Goal: Task Accomplishment & Management: Manage account settings

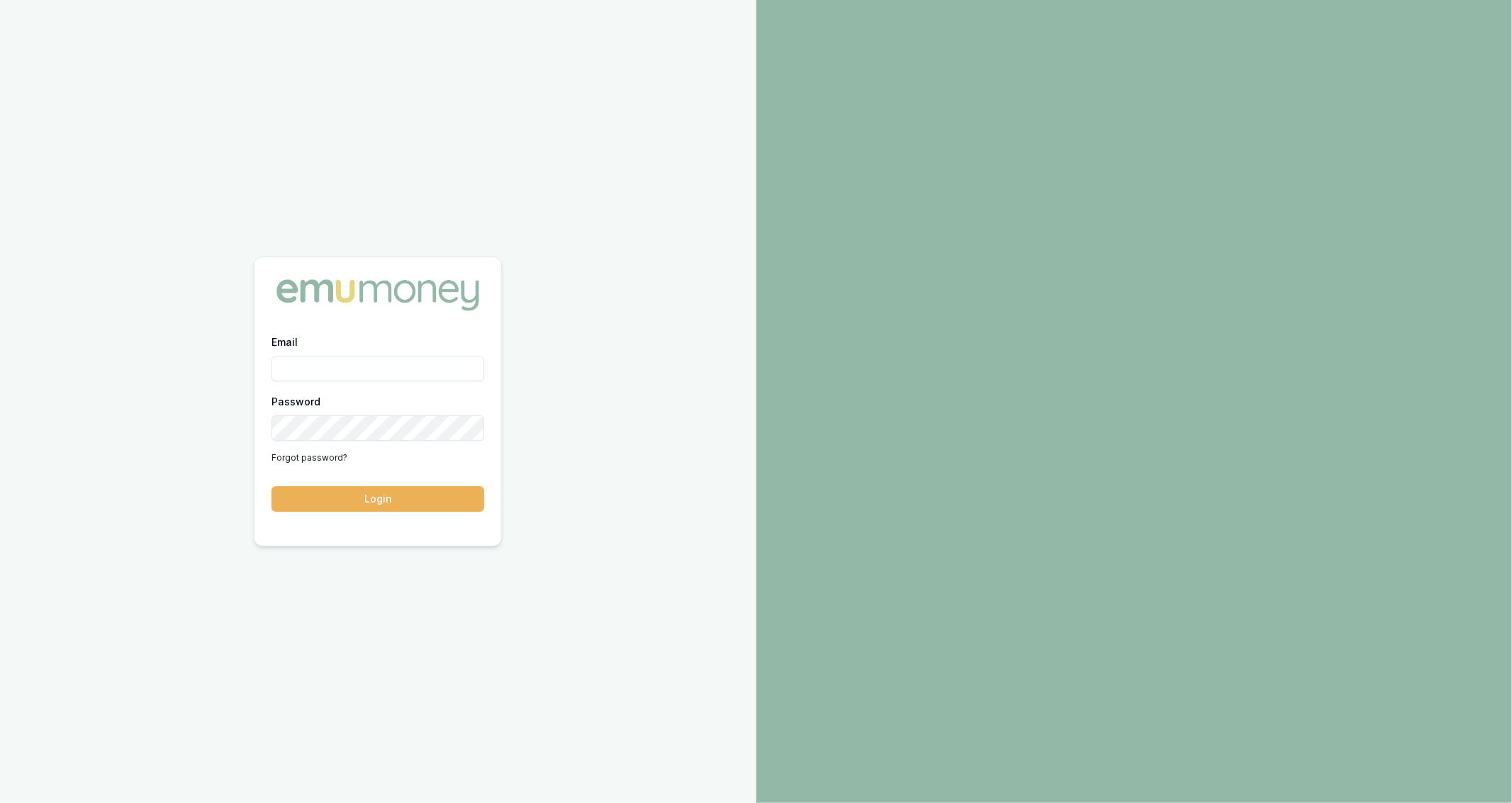
type input "jackson.fanfulla@emumoney.com.au"
click at [389, 502] on button "Login" at bounding box center [378, 498] width 213 height 25
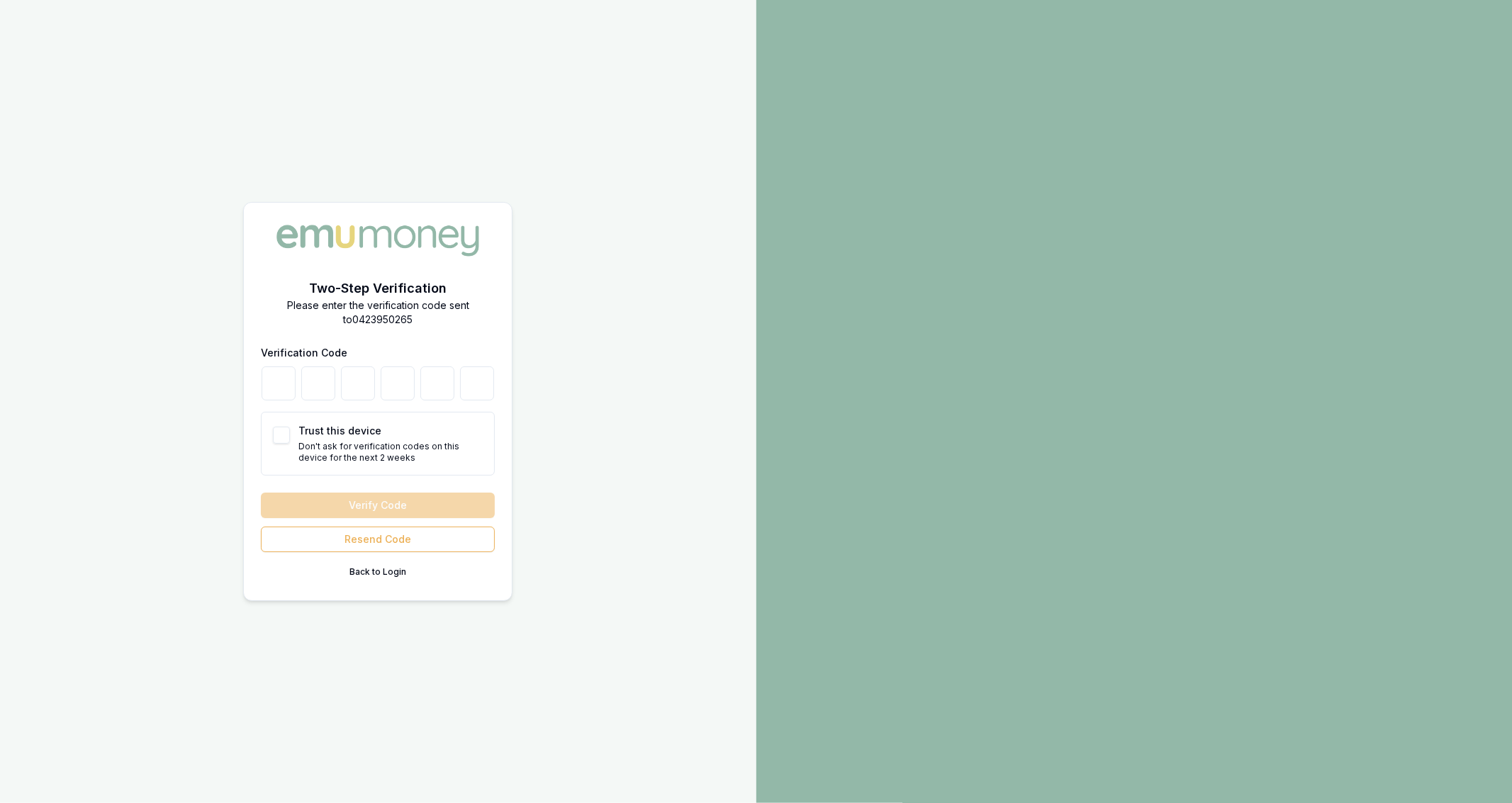
click at [285, 441] on button "Trust this device" at bounding box center [281, 435] width 17 height 17
checkbox input "true"
click at [287, 391] on input "number" at bounding box center [278, 383] width 34 height 34
type input "5"
type input "3"
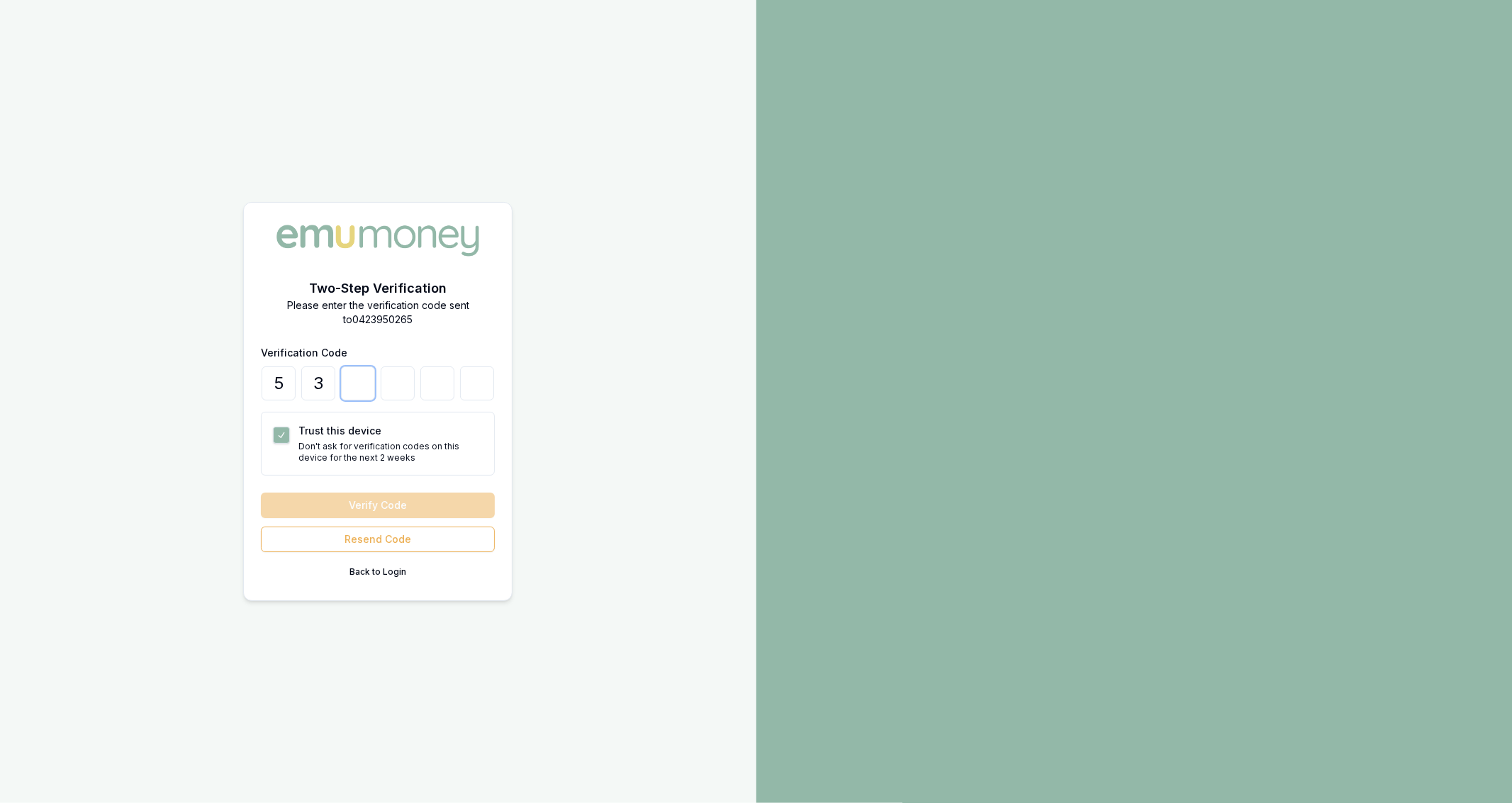
type input "6"
type input "2"
type input "0"
type input "9"
click at [378, 503] on button "Verify Code" at bounding box center [378, 505] width 234 height 25
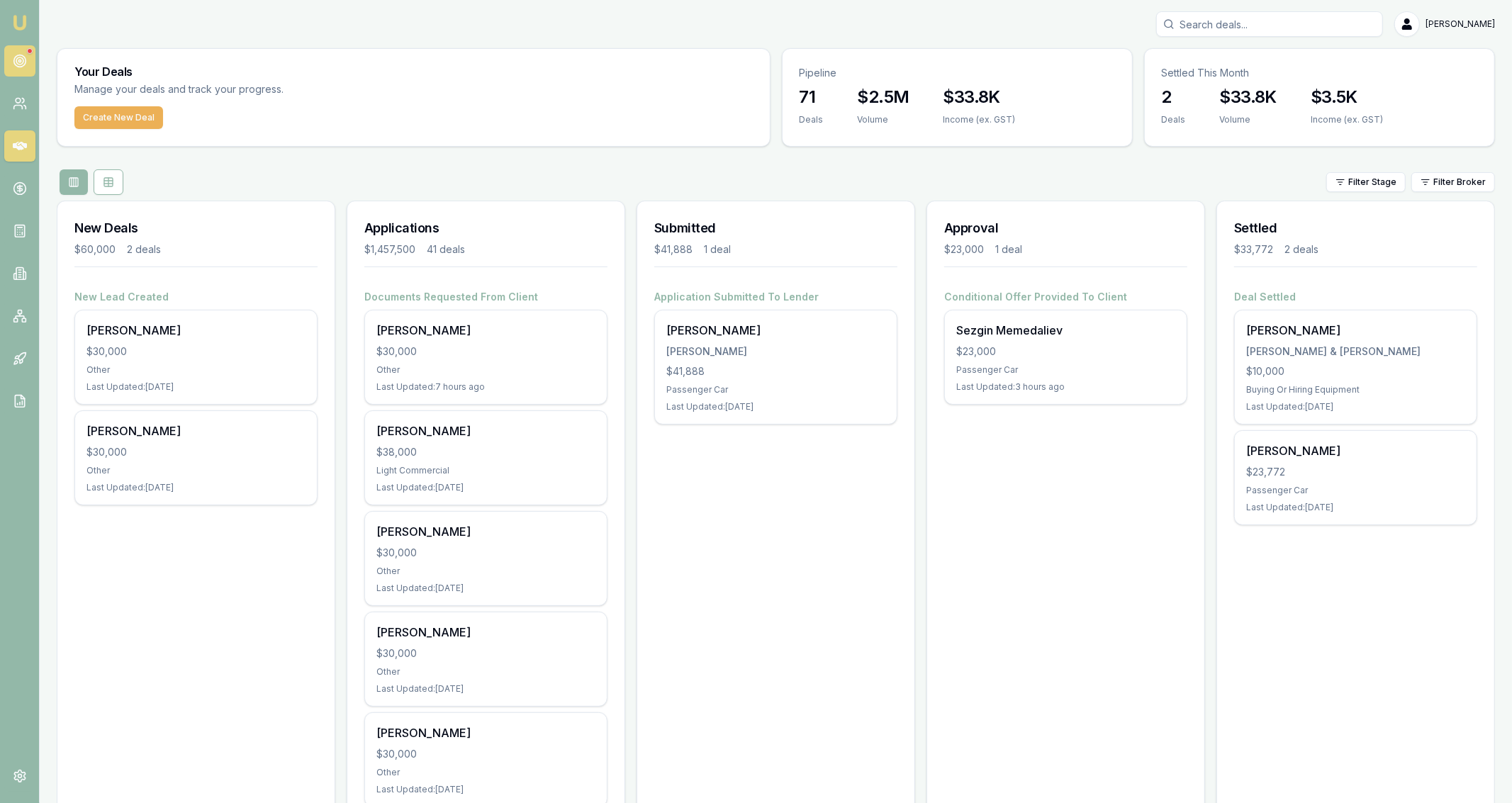
click at [24, 67] on icon at bounding box center [20, 60] width 14 height 14
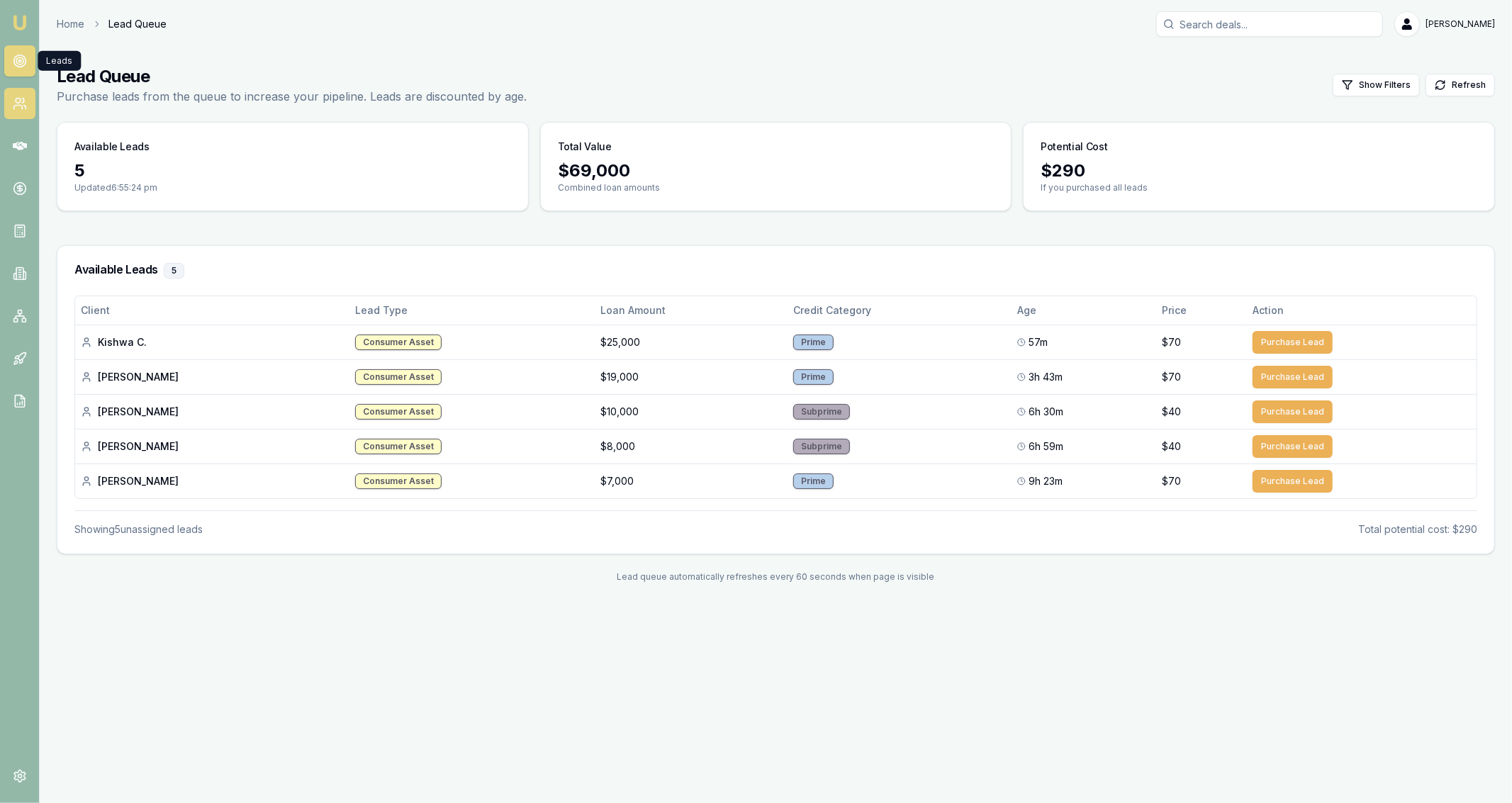
click at [18, 115] on link at bounding box center [20, 104] width 32 height 32
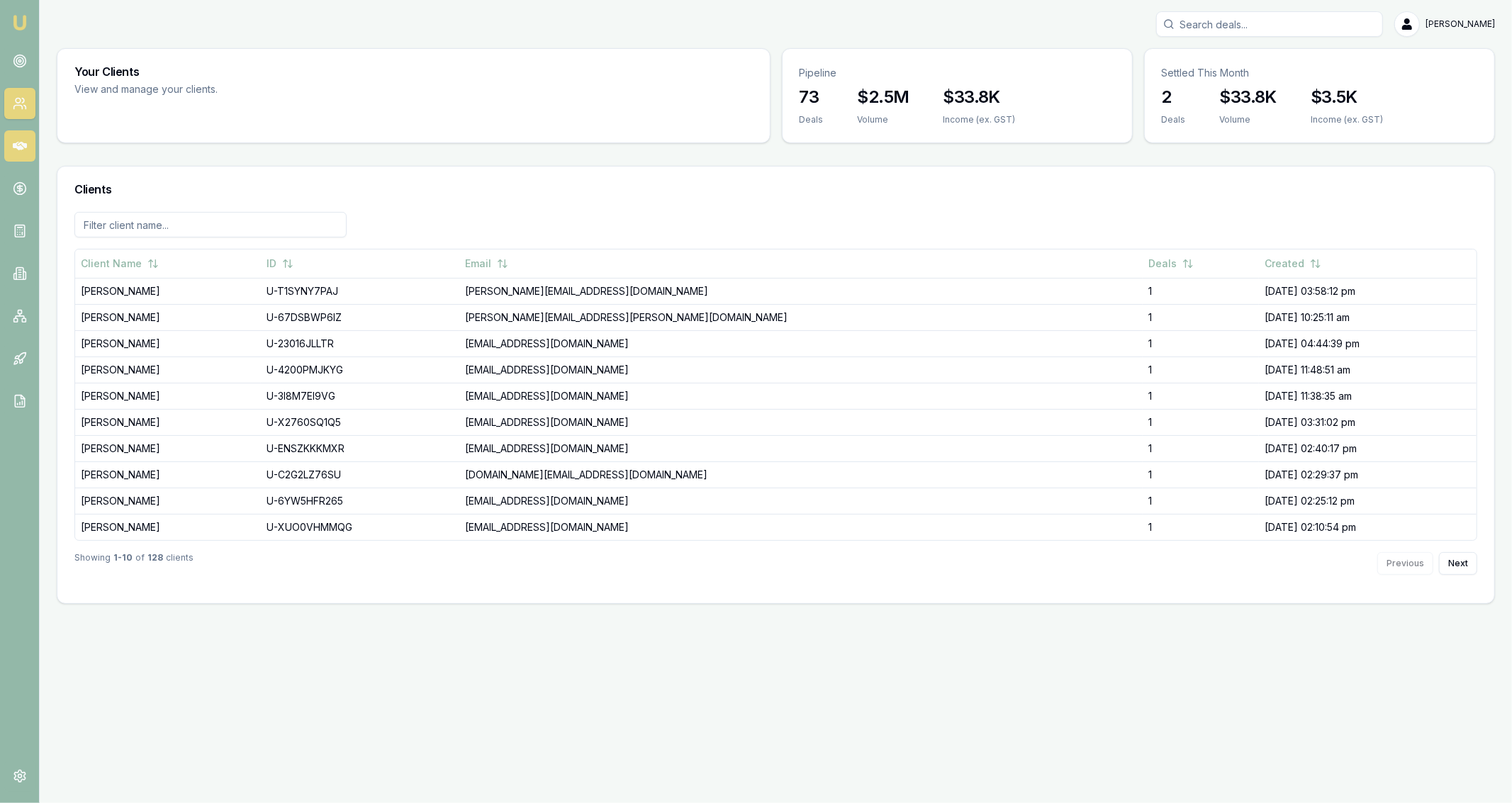
click at [21, 154] on link at bounding box center [20, 146] width 32 height 32
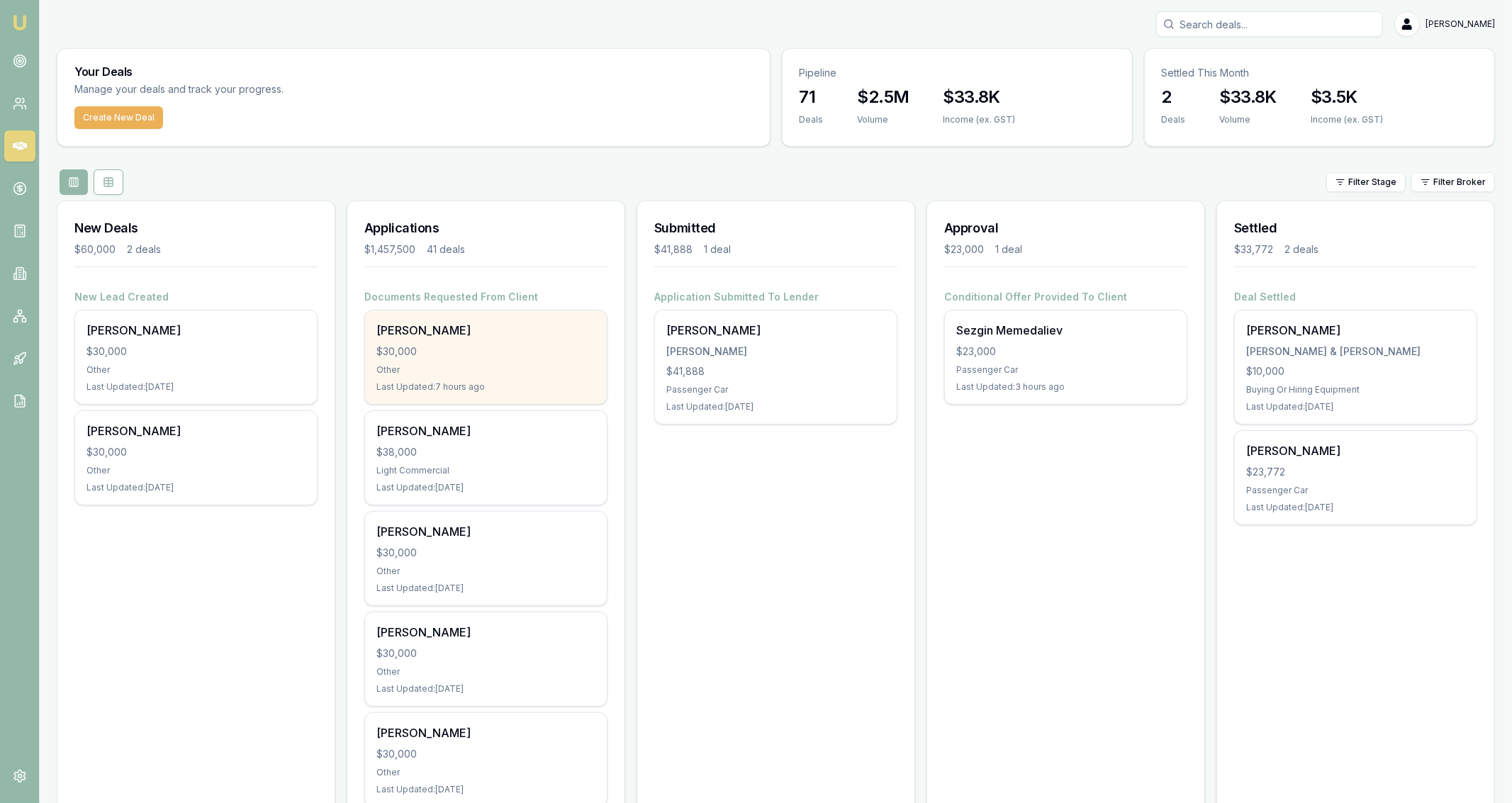
click at [548, 326] on div "[PERSON_NAME]" at bounding box center [486, 330] width 219 height 17
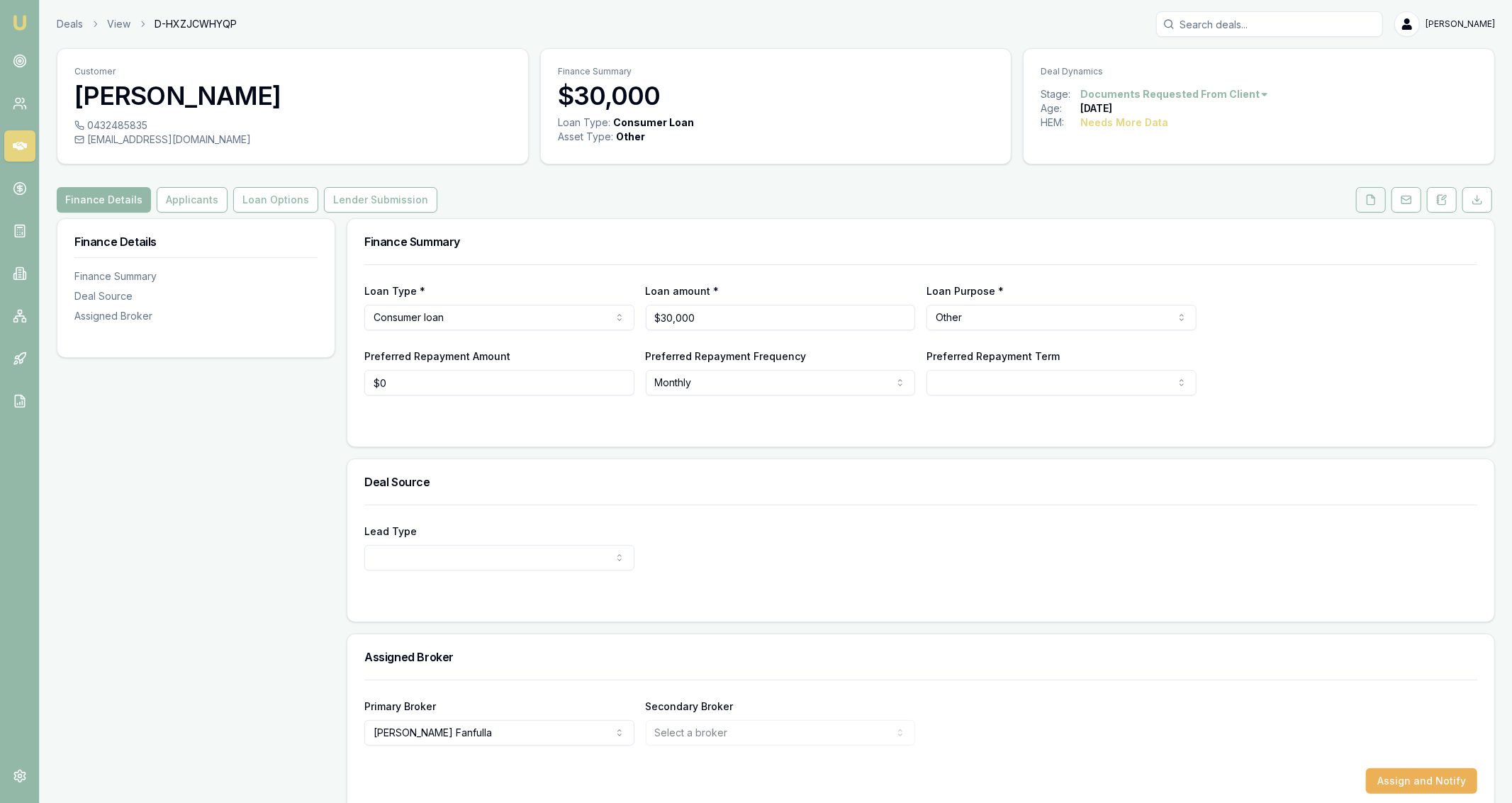
click at [1386, 201] on button at bounding box center [1371, 199] width 30 height 25
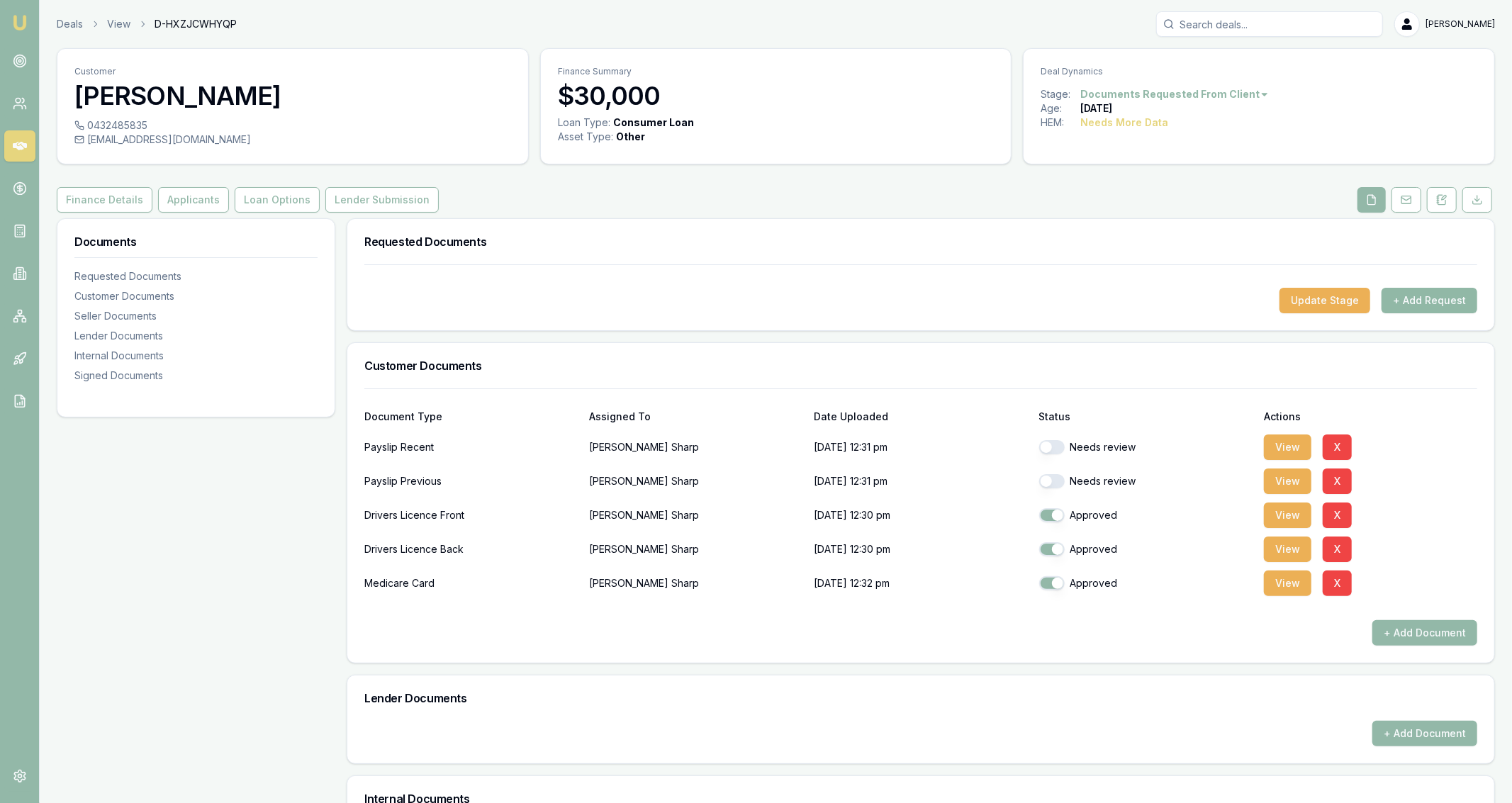
click at [1412, 304] on button "+ Add Request" at bounding box center [1429, 299] width 96 height 25
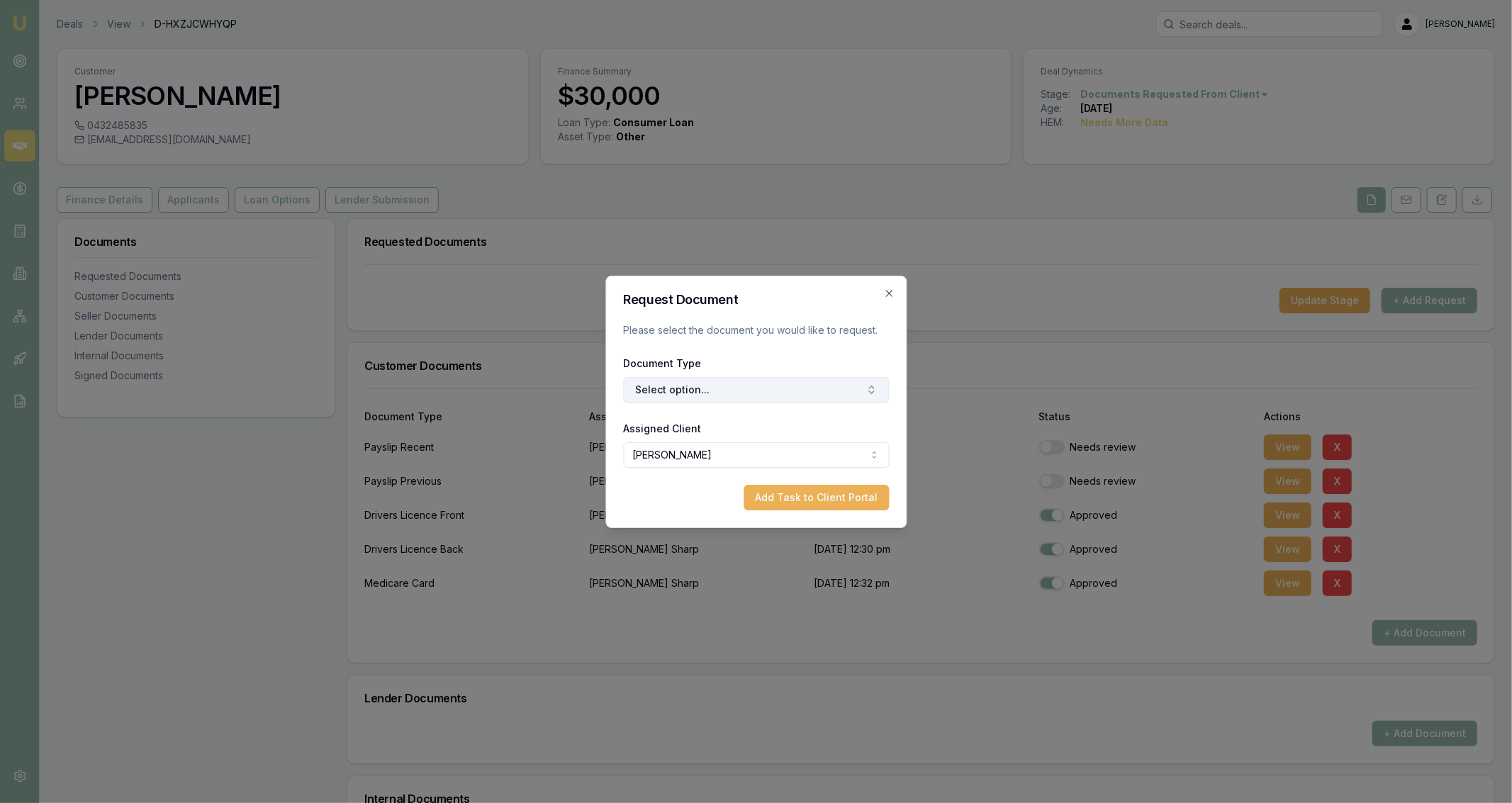
click at [780, 388] on button "Select option..." at bounding box center [756, 389] width 266 height 25
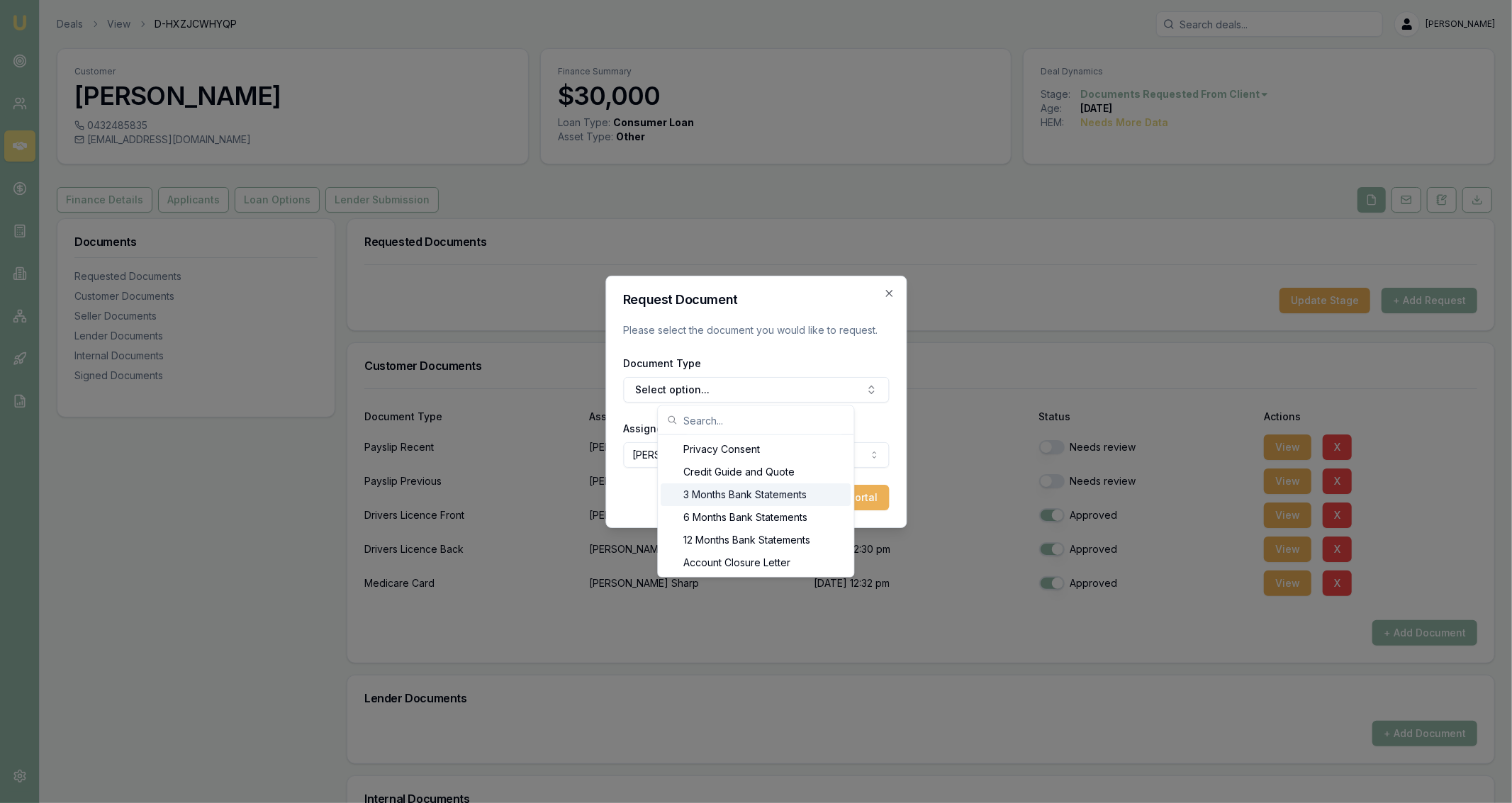
click at [704, 494] on div "3 Months Bank Statements" at bounding box center [756, 494] width 190 height 22
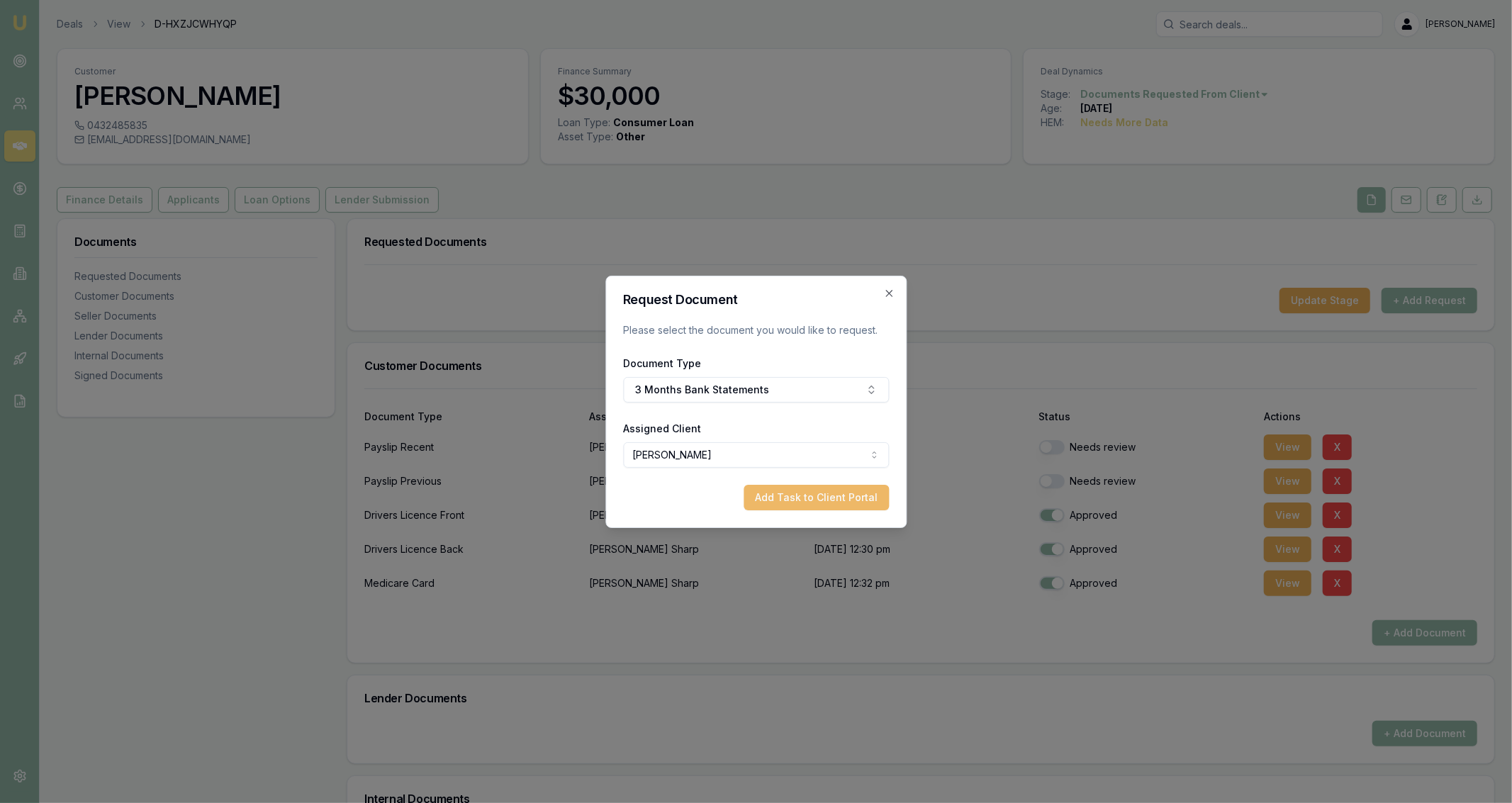
click at [813, 506] on button "Add Task to Client Portal" at bounding box center [816, 496] width 145 height 25
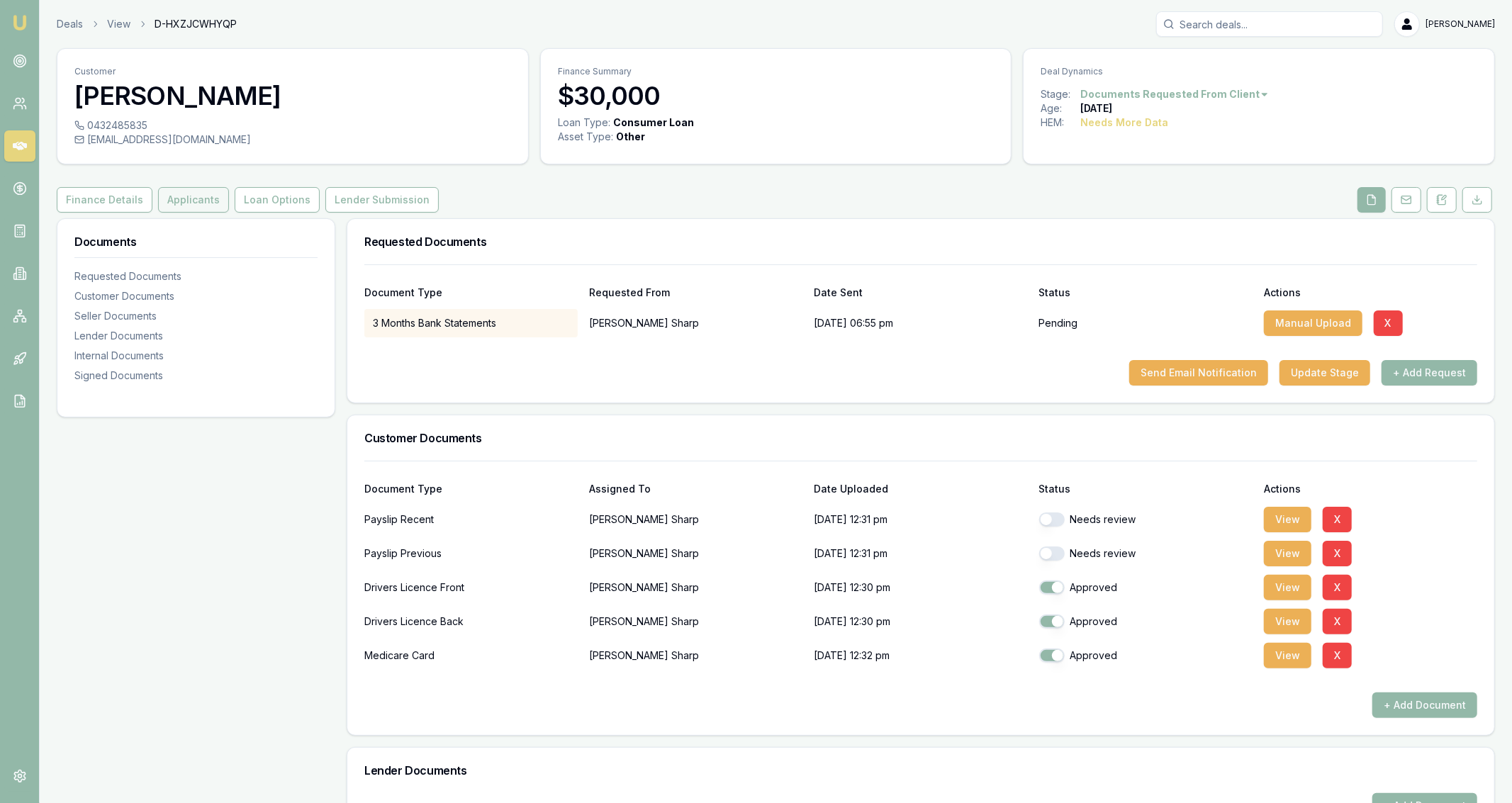
click at [200, 192] on button "Applicants" at bounding box center [193, 199] width 71 height 25
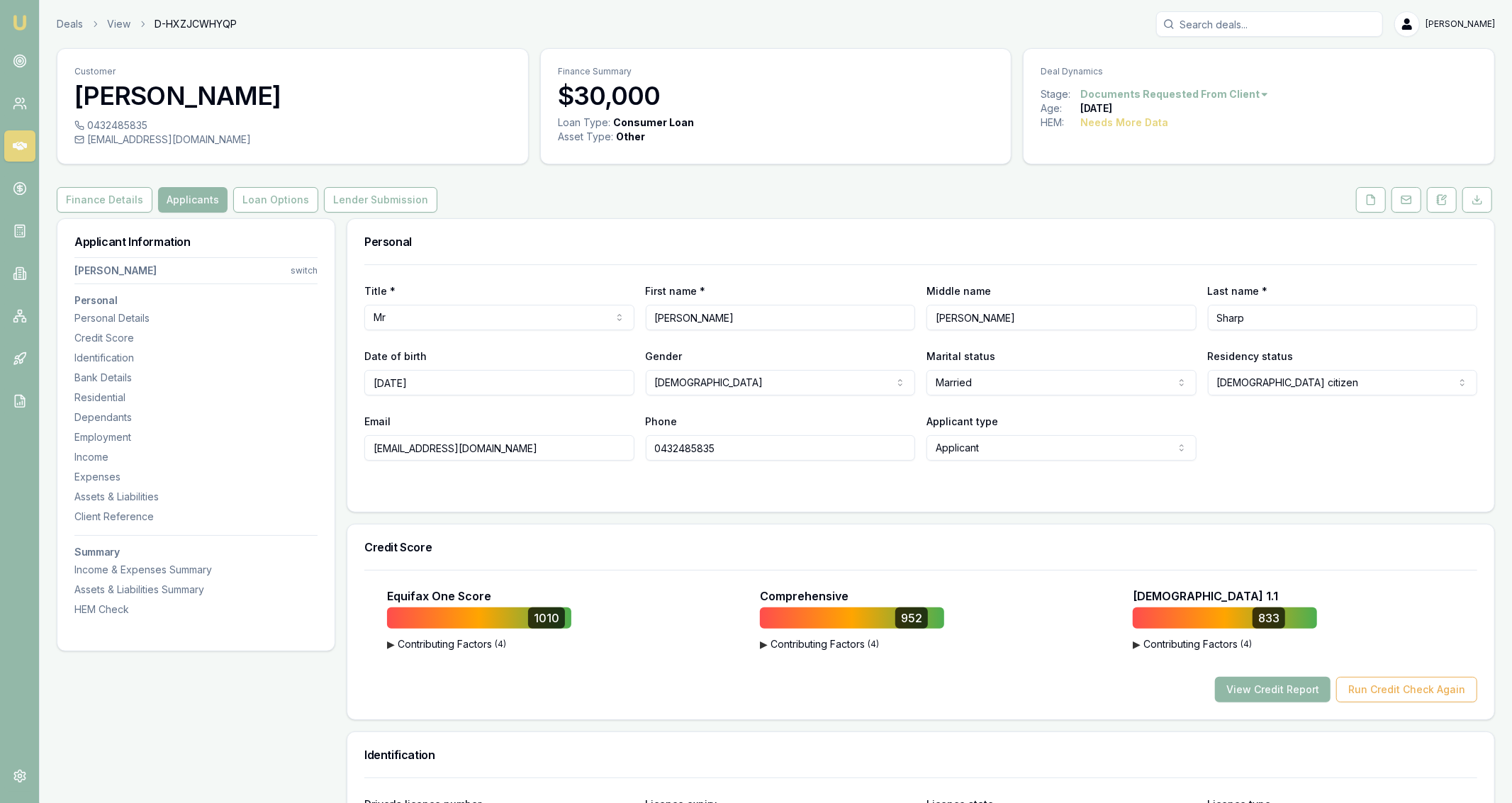
click at [1275, 693] on button "View Credit Report" at bounding box center [1273, 689] width 115 height 25
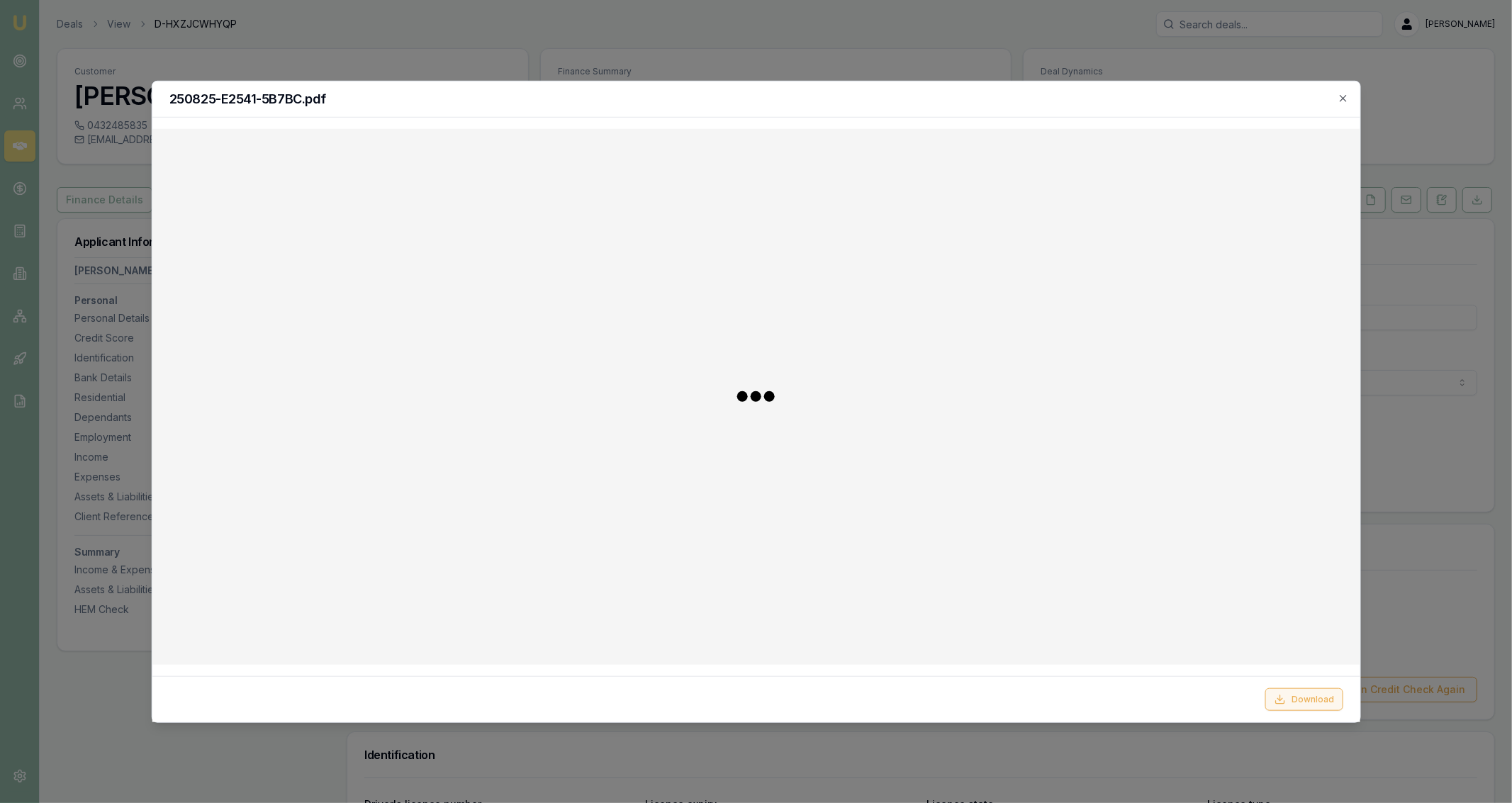
click at [1296, 710] on button "Download" at bounding box center [1305, 699] width 78 height 22
click at [470, 22] on div at bounding box center [756, 402] width 1512 height 803
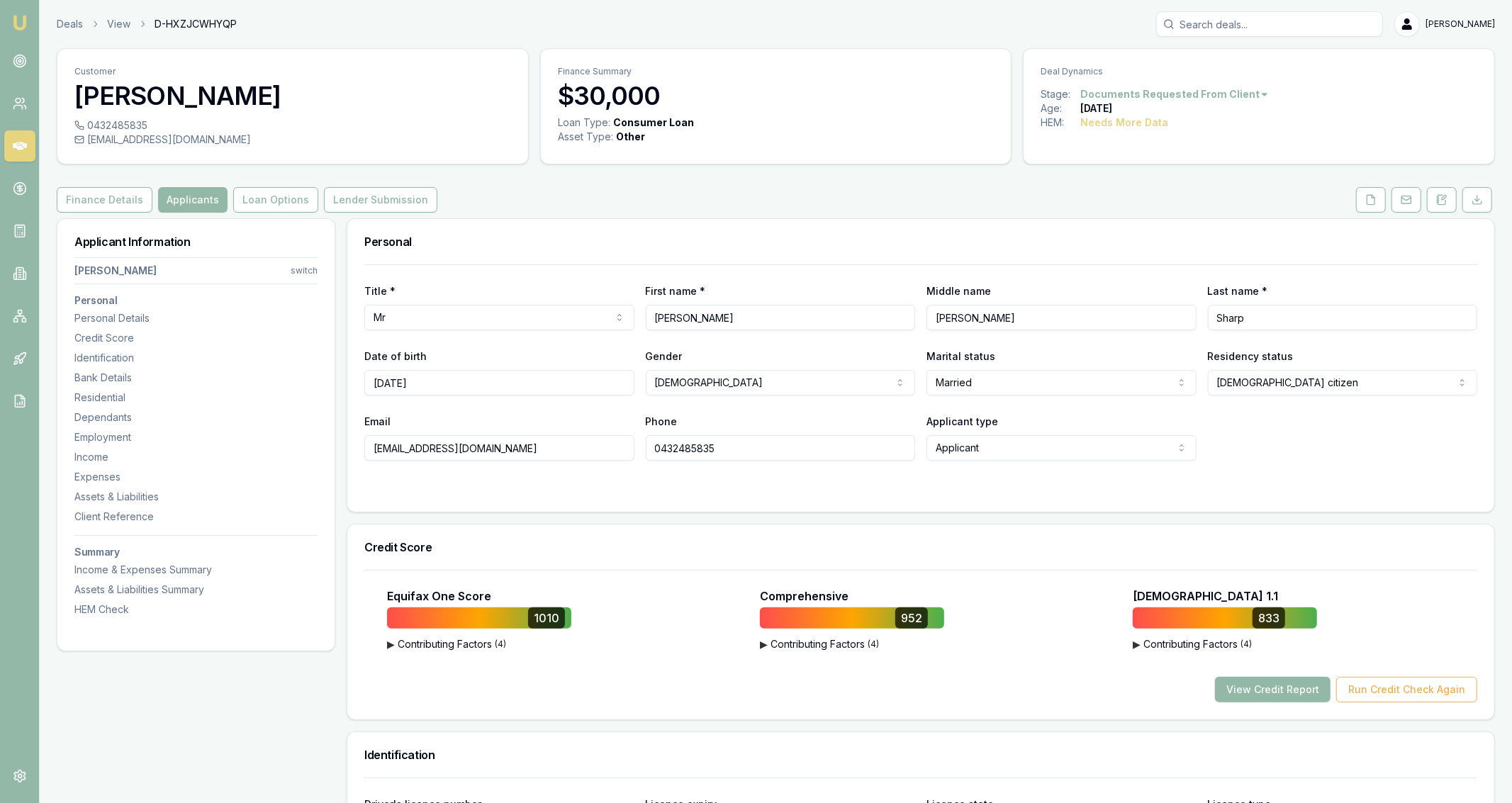
click at [1363, 222] on div "Personal" at bounding box center [921, 242] width 1147 height 46
click at [1371, 204] on icon at bounding box center [1371, 200] width 7 height 9
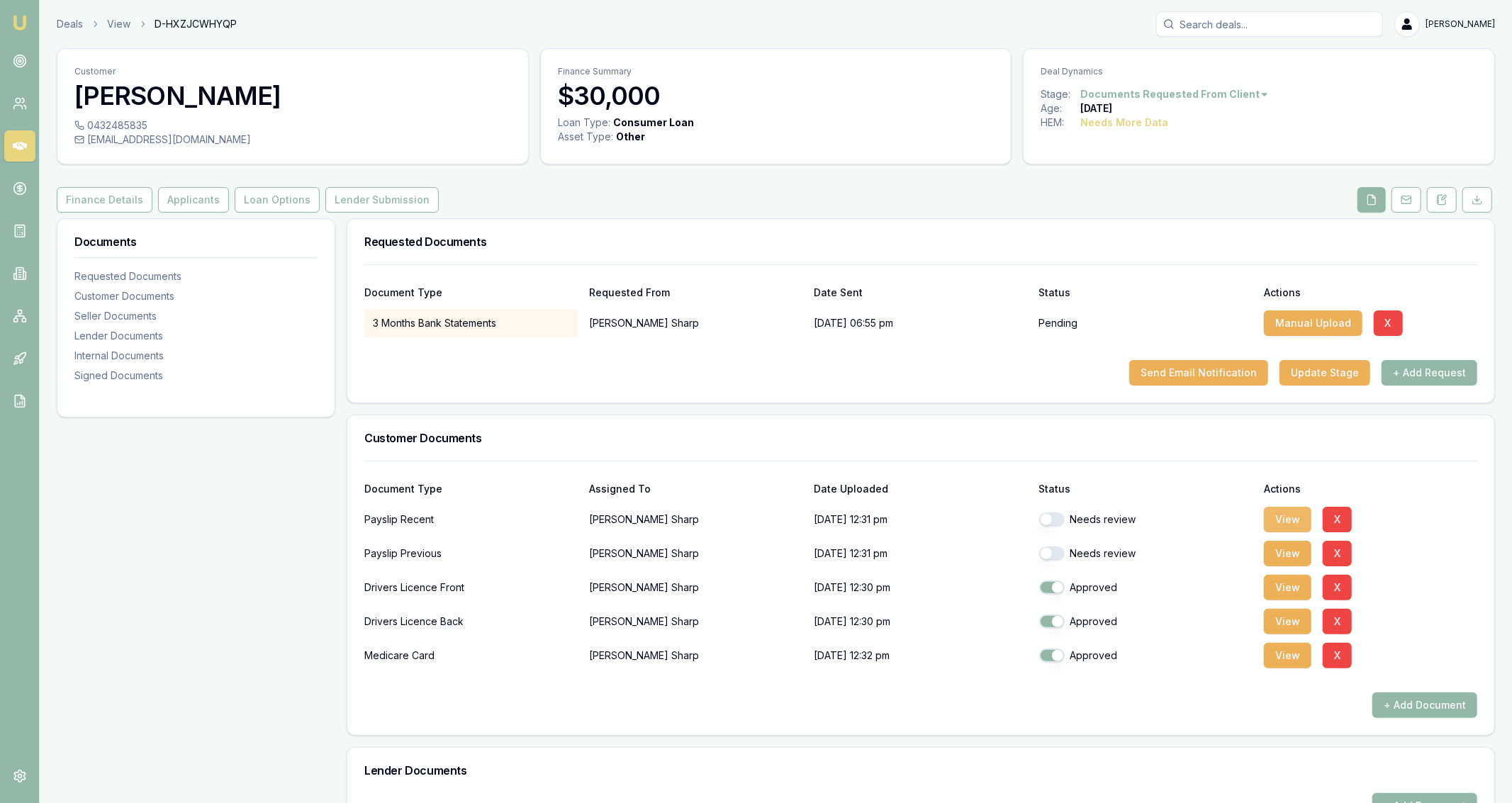
click at [1290, 519] on button "View" at bounding box center [1287, 519] width 47 height 25
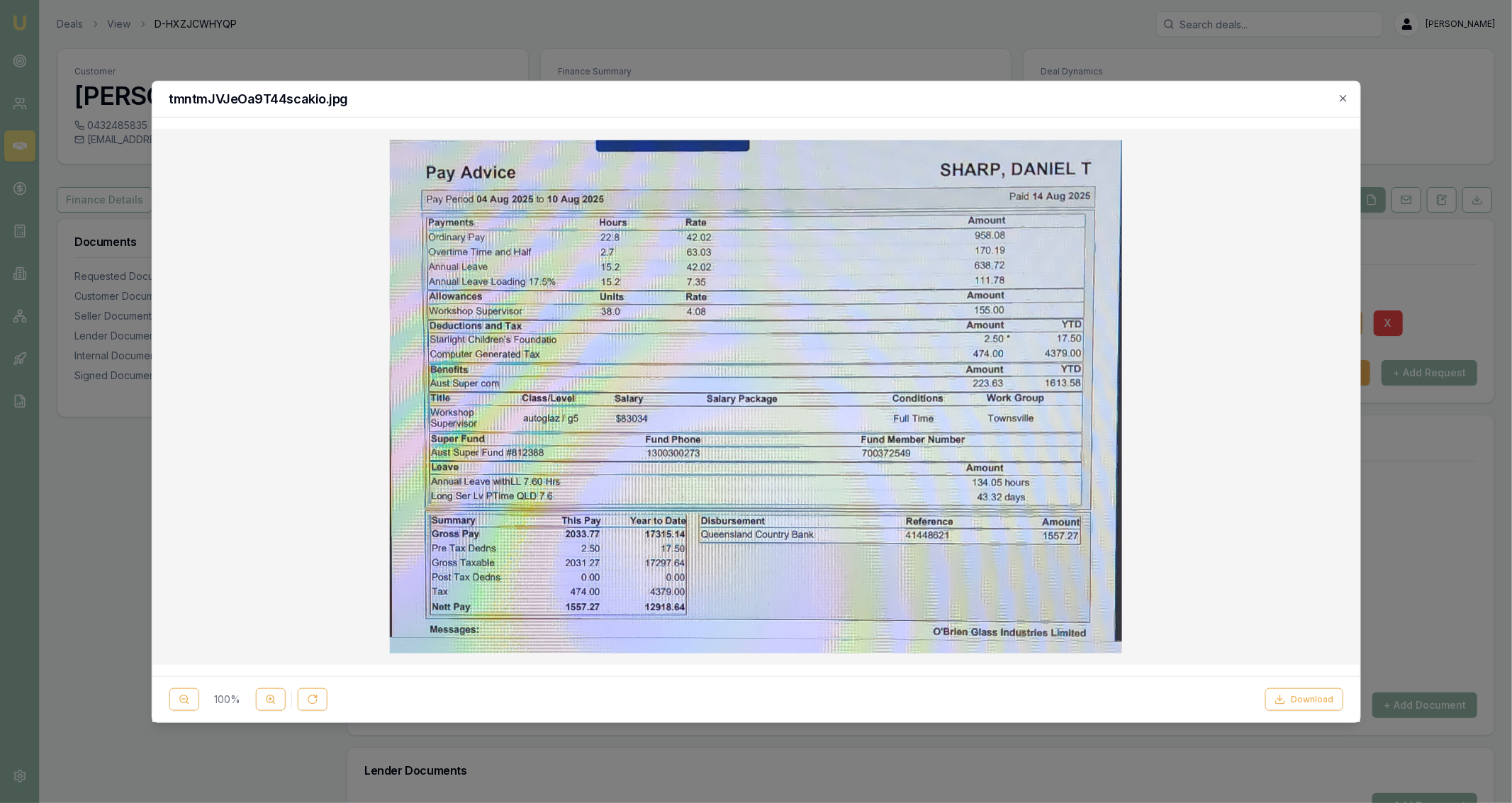
click at [628, 18] on div at bounding box center [756, 402] width 1512 height 803
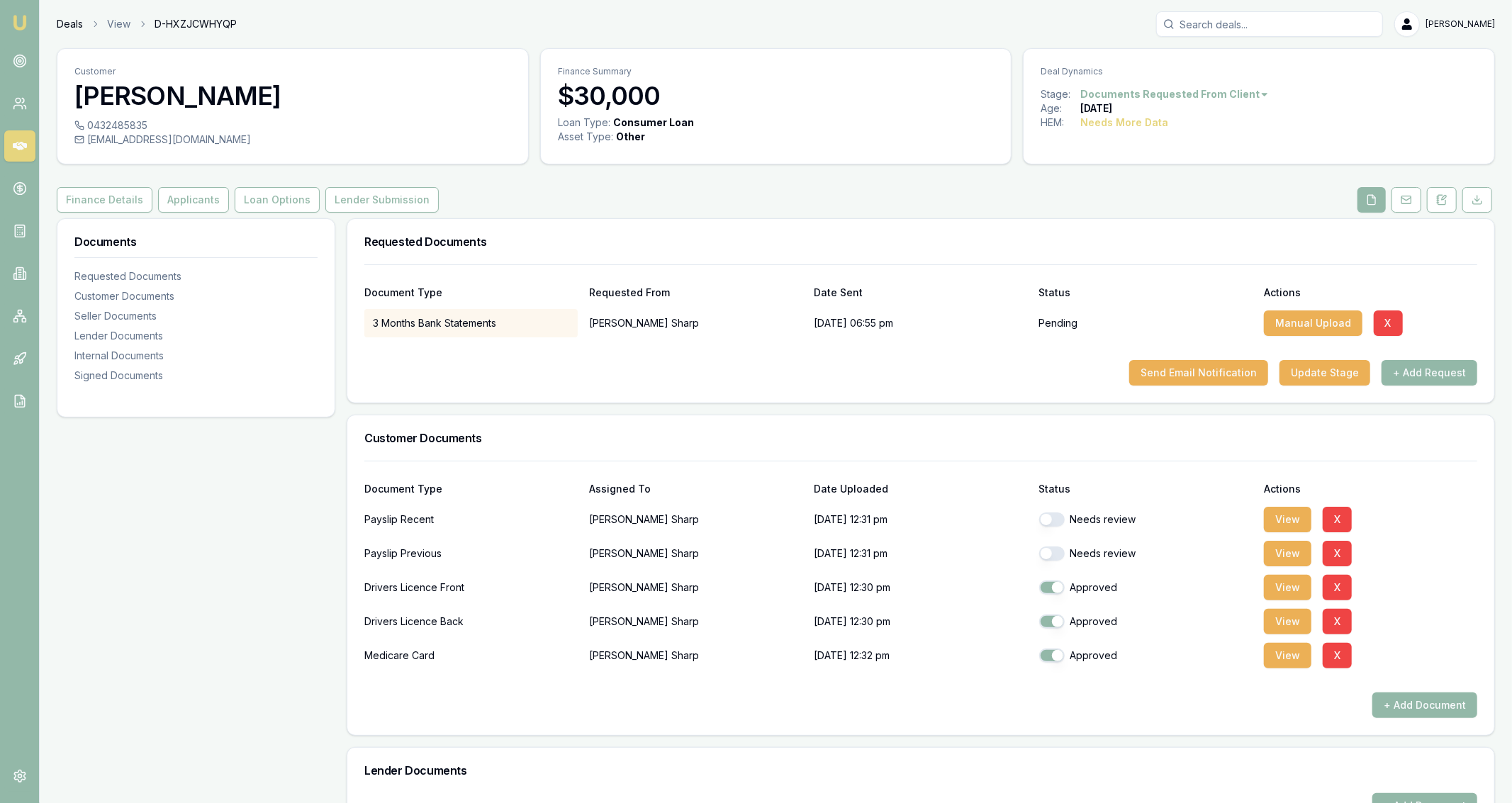
click at [64, 25] on link "Deals" at bounding box center [70, 23] width 26 height 14
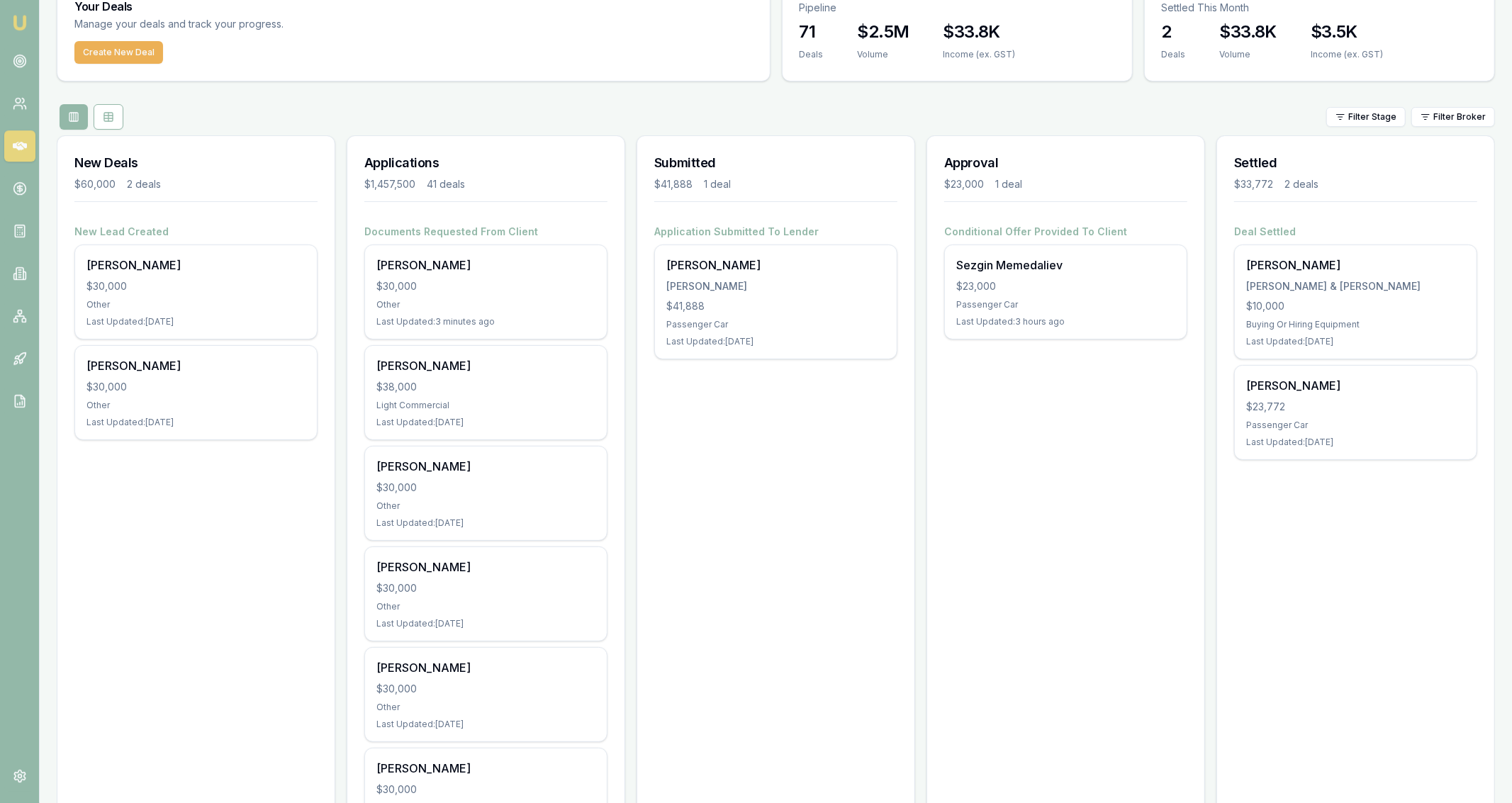
scroll to position [82, 0]
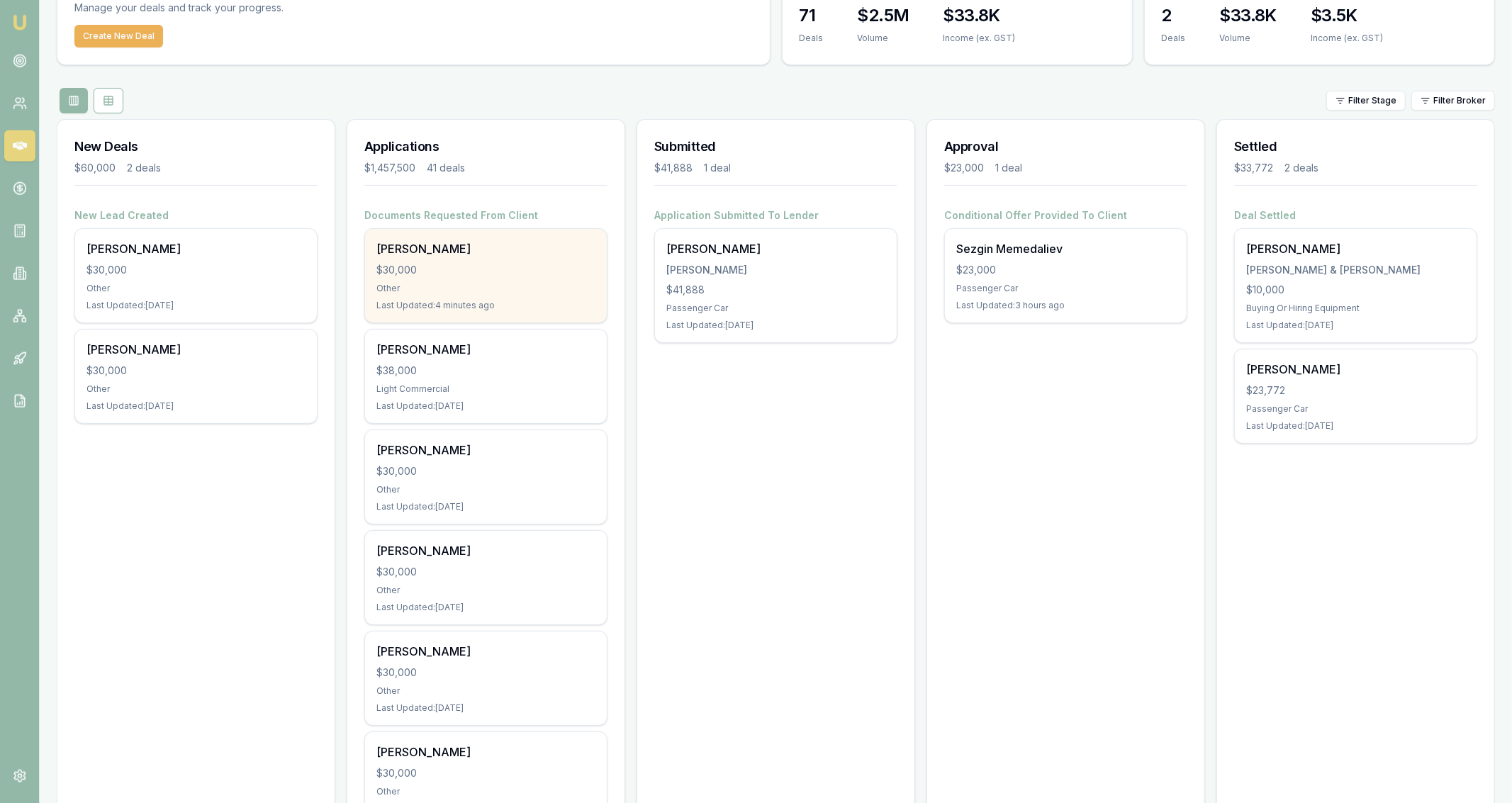
click at [512, 261] on div "Daniel Sharp $30,000 Other Last Updated: 4 minutes ago" at bounding box center [486, 275] width 242 height 94
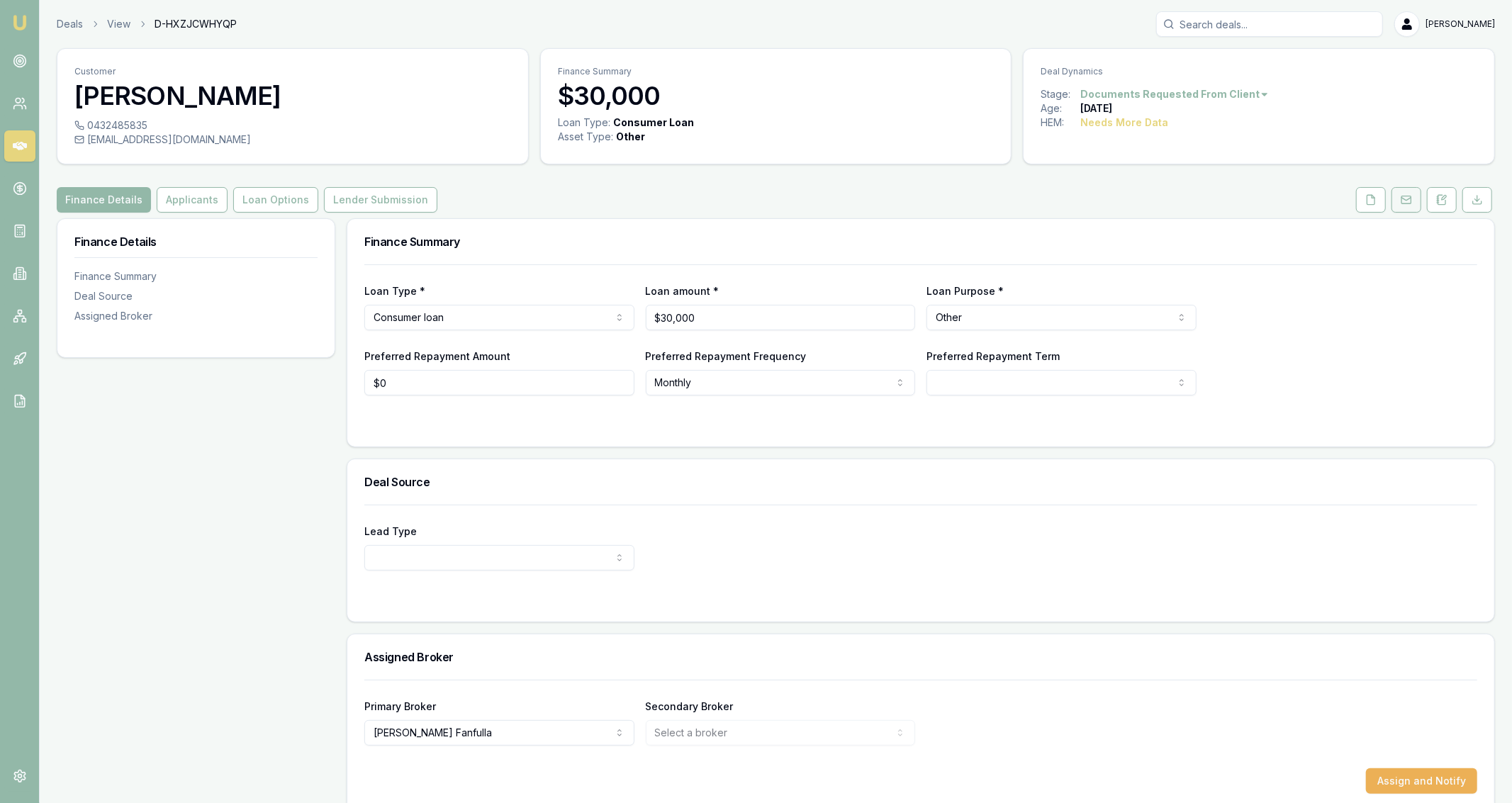
click at [1397, 202] on button at bounding box center [1406, 199] width 30 height 25
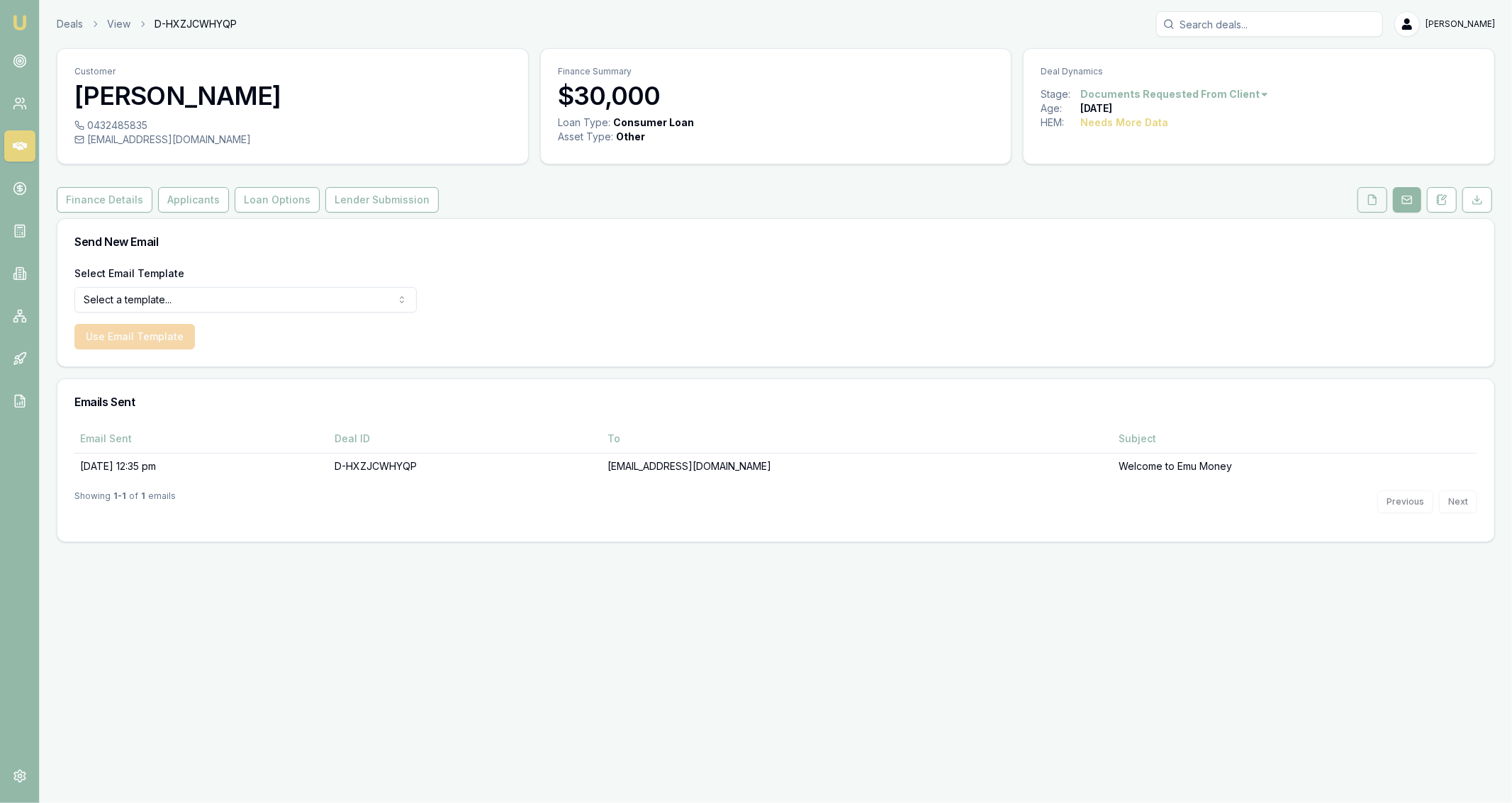
click at [1378, 201] on icon at bounding box center [1373, 200] width 11 height 11
